Goal: Book appointment/travel/reservation

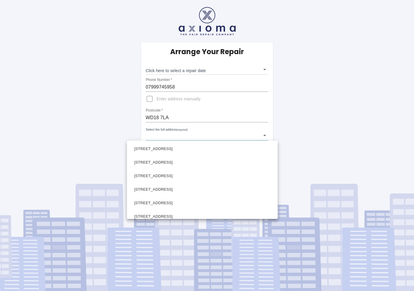
click at [177, 134] on body "Arrange Your Repair Click here to select a repair date ​ Phone Number   * 07999…" at bounding box center [207, 145] width 414 height 291
click at [197, 108] on div at bounding box center [207, 145] width 414 height 291
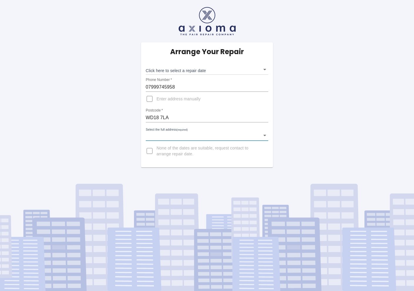
click at [151, 98] on input "Enter address manually" at bounding box center [150, 99] width 14 height 14
checkbox input "true"
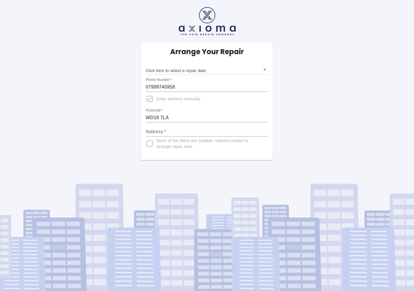
click at [171, 127] on div "Address   *" at bounding box center [207, 129] width 123 height 14
click at [150, 96] on input "Enter address manually" at bounding box center [150, 99] width 14 height 14
checkbox input "true"
click at [267, 131] on input "11A Cassiobury Park Avenue, Watford" at bounding box center [207, 131] width 123 height 9
click at [265, 130] on input "11A Cassiobury Park Avenue, Watford" at bounding box center [207, 131] width 123 height 9
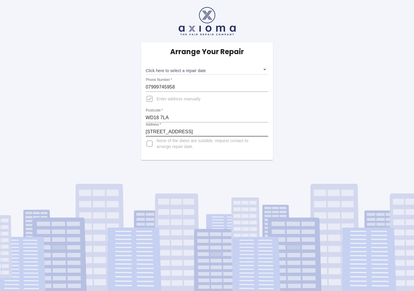
type input "11a Cassiobury Park Avenue"
click at [265, 131] on input "11a Cassiobury Park Avenue" at bounding box center [207, 131] width 123 height 9
click at [109, 136] on div "Arrange Your Repair Click here to select a repair date ​ Phone Number   * 07999…" at bounding box center [207, 80] width 423 height 160
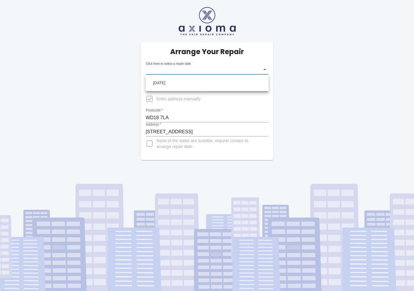
click at [266, 69] on body "Arrange Your Repair Click here to select a repair date ​ Phone Number   * 07999…" at bounding box center [207, 145] width 414 height 291
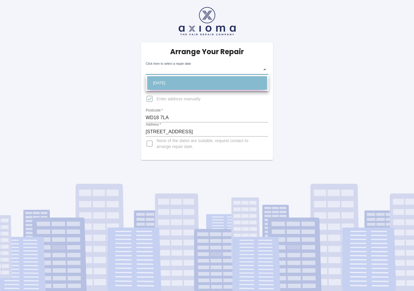
click at [260, 81] on li "Thu Sep 18 2025" at bounding box center [207, 83] width 120 height 14
type input "2025-09-18T00:00:00.000Z"
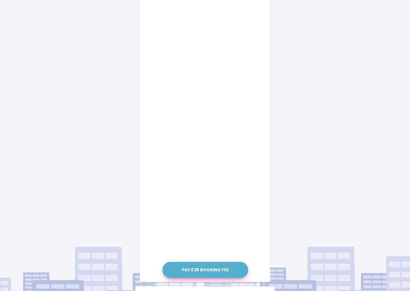
scroll to position [217, 0]
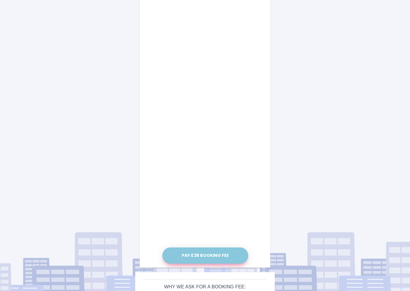
click at [215, 250] on button "Pay £38 Booking Fee" at bounding box center [205, 255] width 86 height 16
